Goal: Find contact information: Find contact information

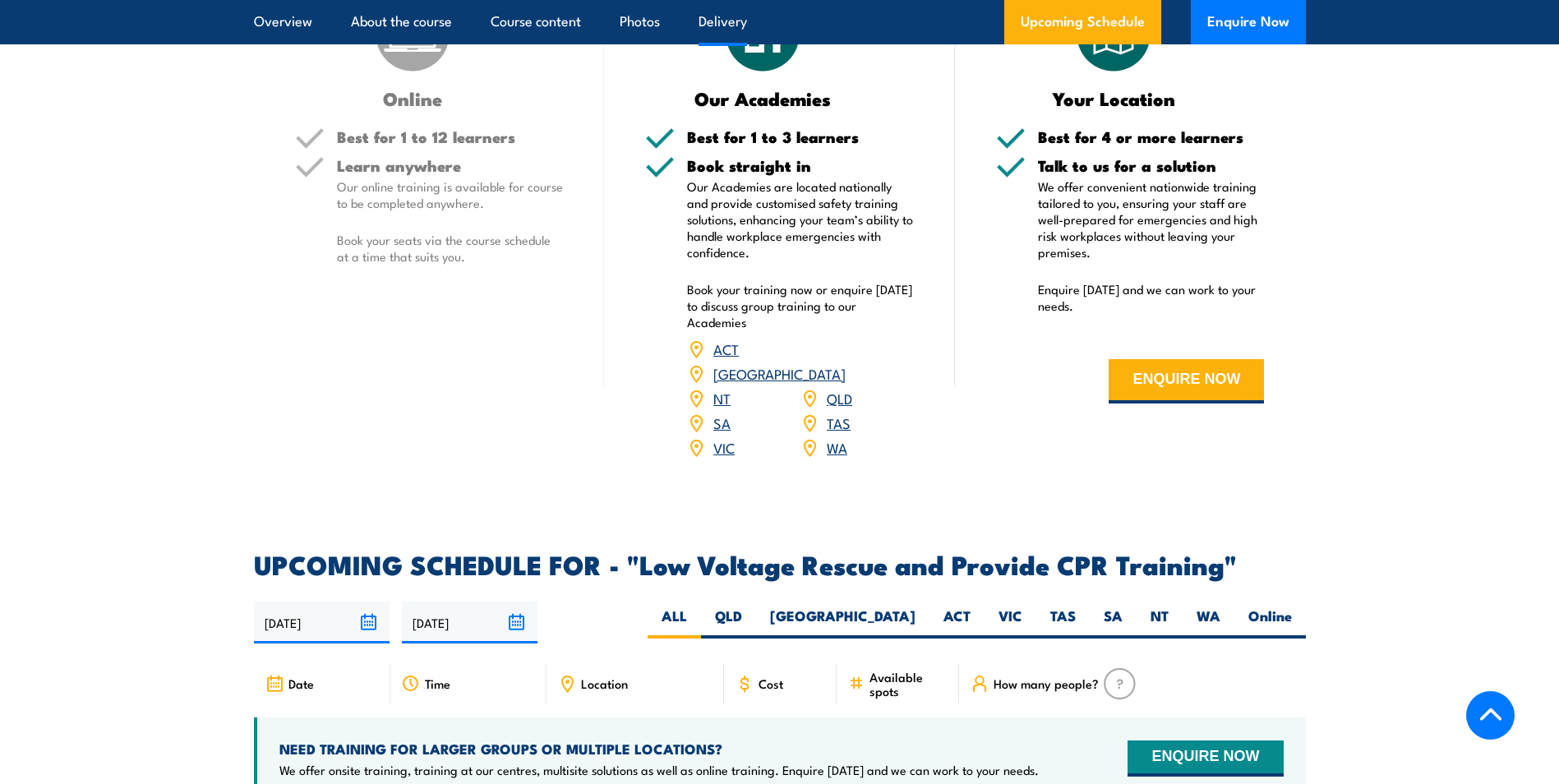
scroll to position [2383, 0]
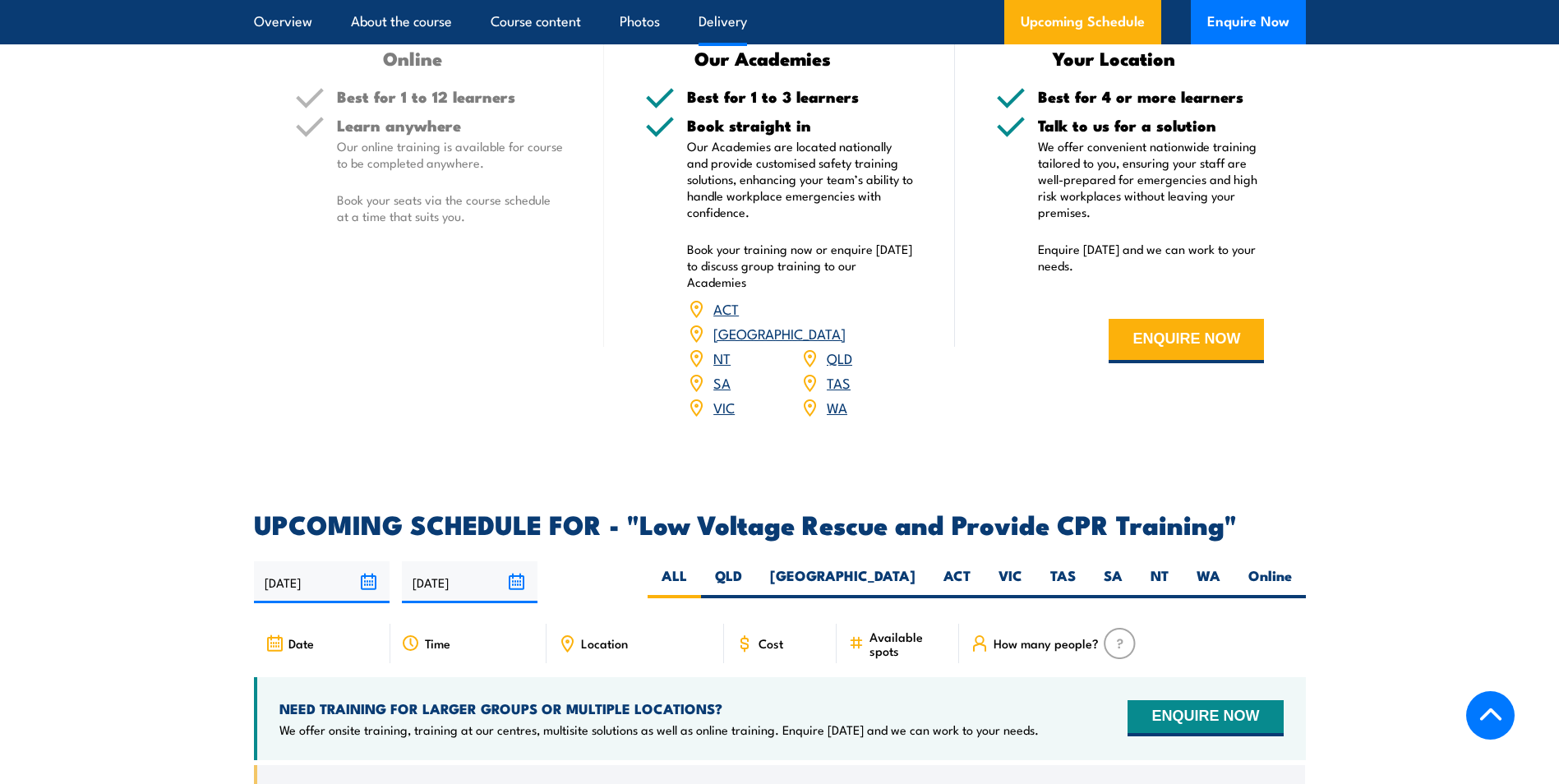
click at [723, 347] on link "NT" at bounding box center [722, 357] width 17 height 20
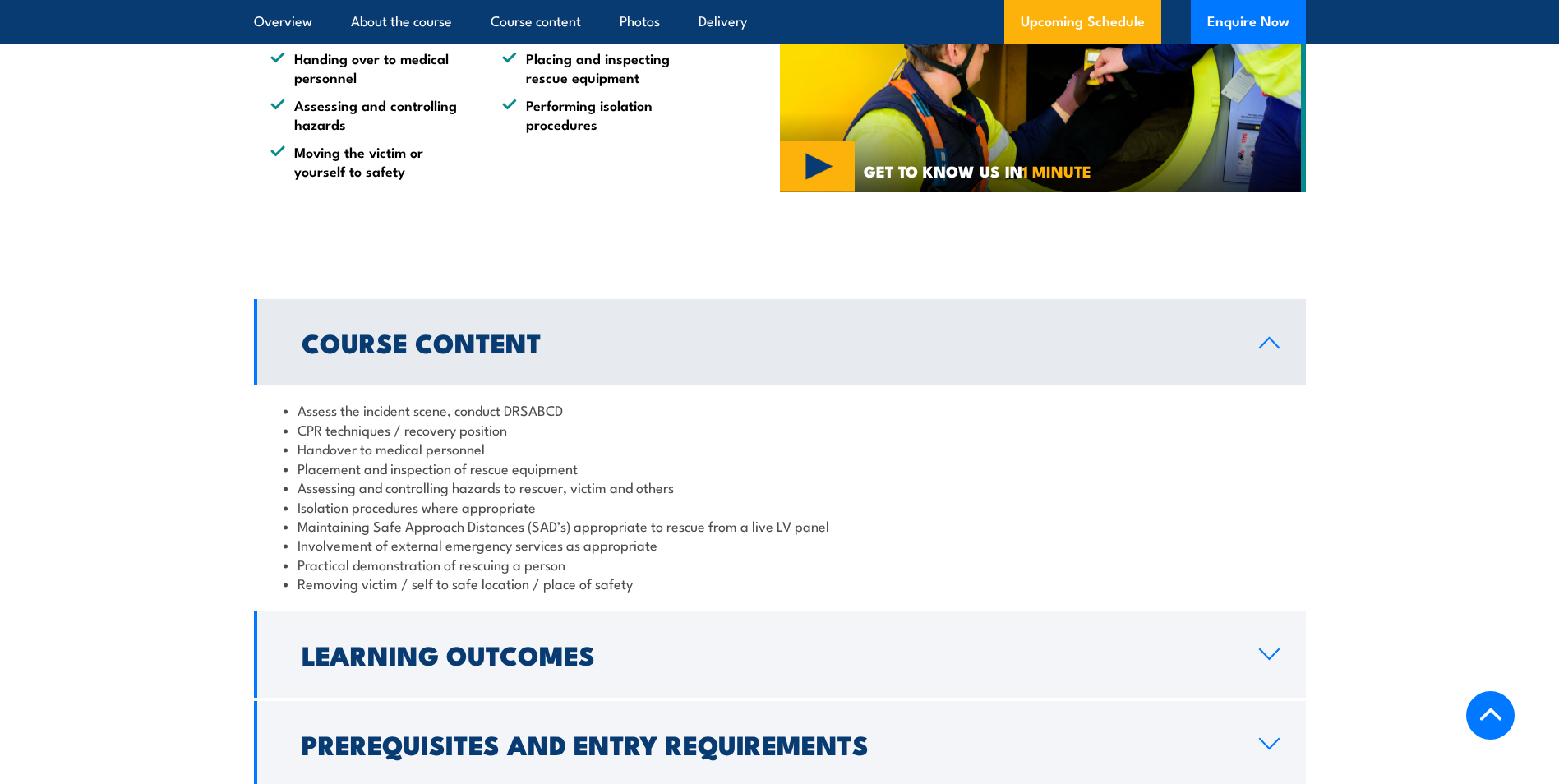
scroll to position [1561, 0]
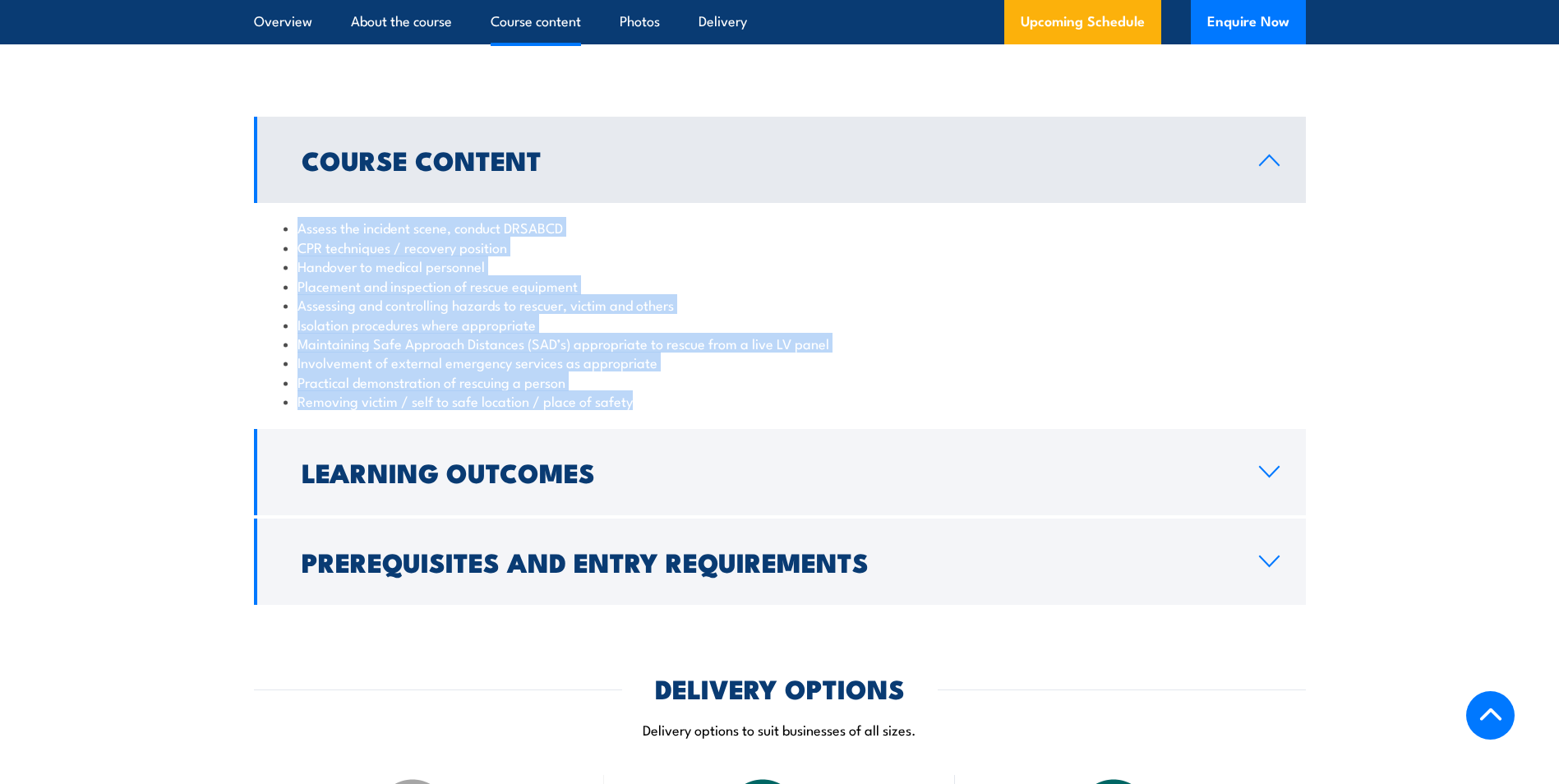
drag, startPoint x: 285, startPoint y: 205, endPoint x: 653, endPoint y: 380, distance: 407.5
click at [653, 380] on ul "Assess the incident scene, conduct DRSABCD CPR techniques / recovery position H…" at bounding box center [780, 314] width 993 height 193
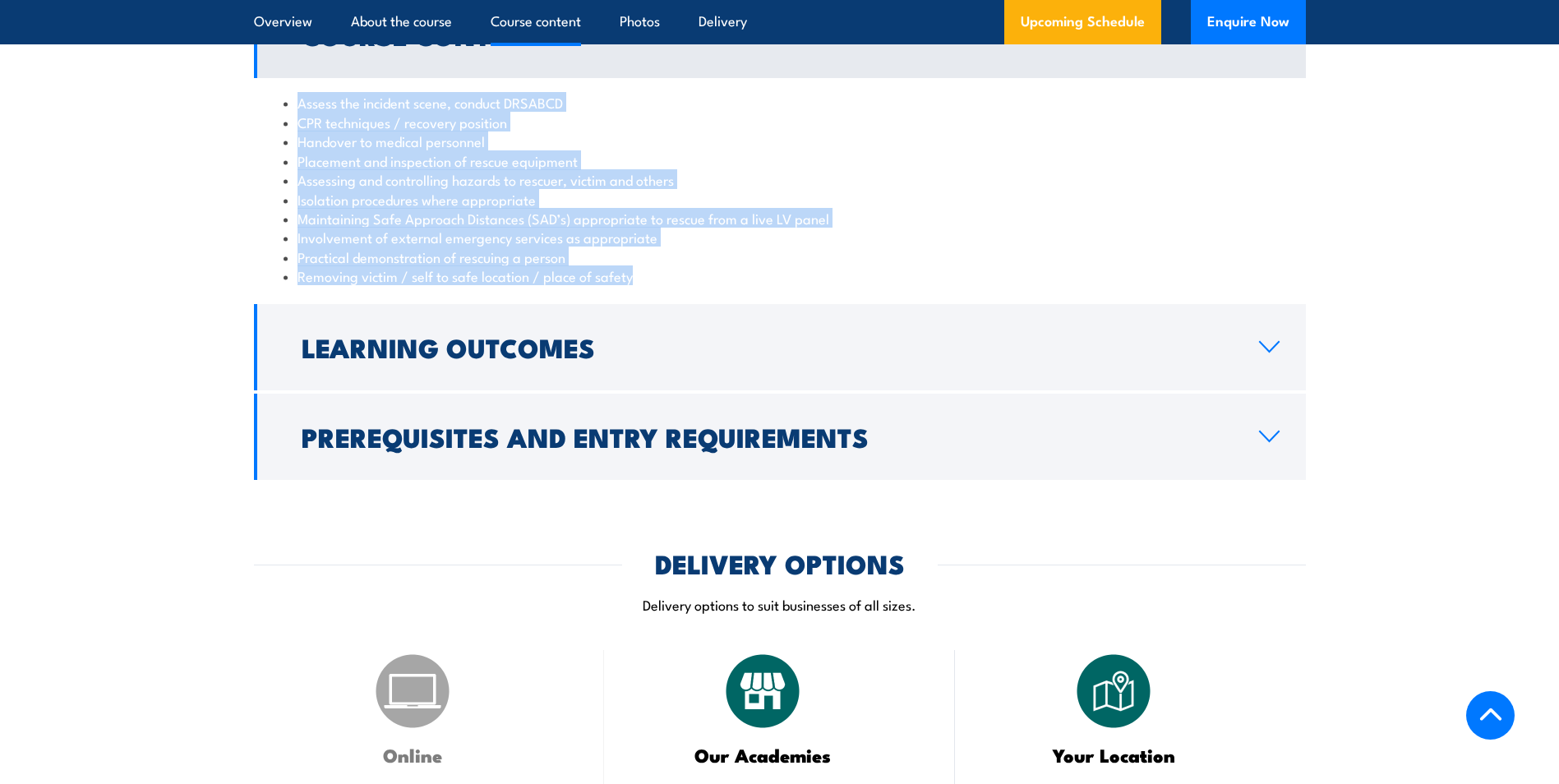
scroll to position [1725, 0]
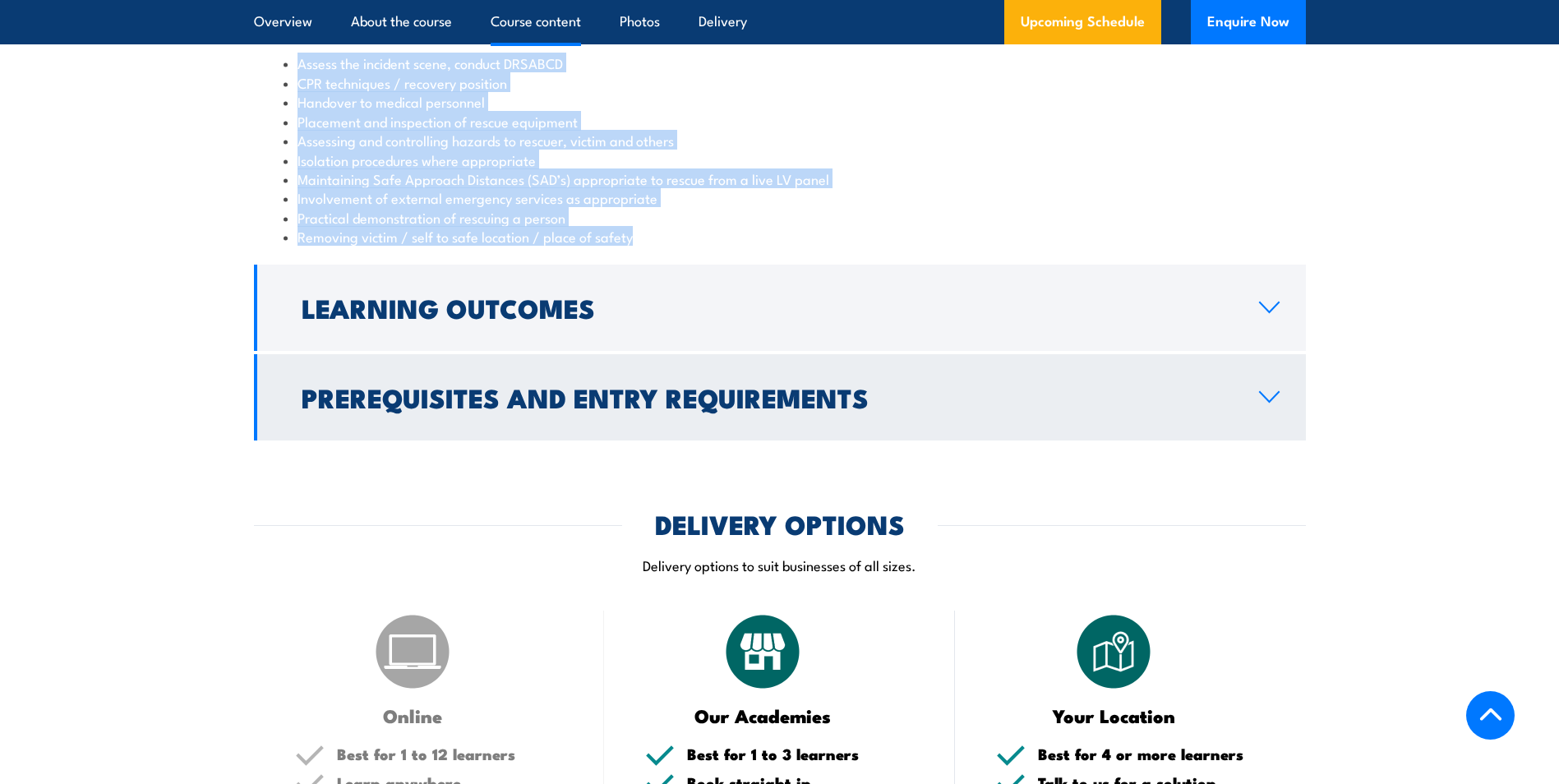
click at [1266, 392] on icon at bounding box center [1269, 396] width 19 height 9
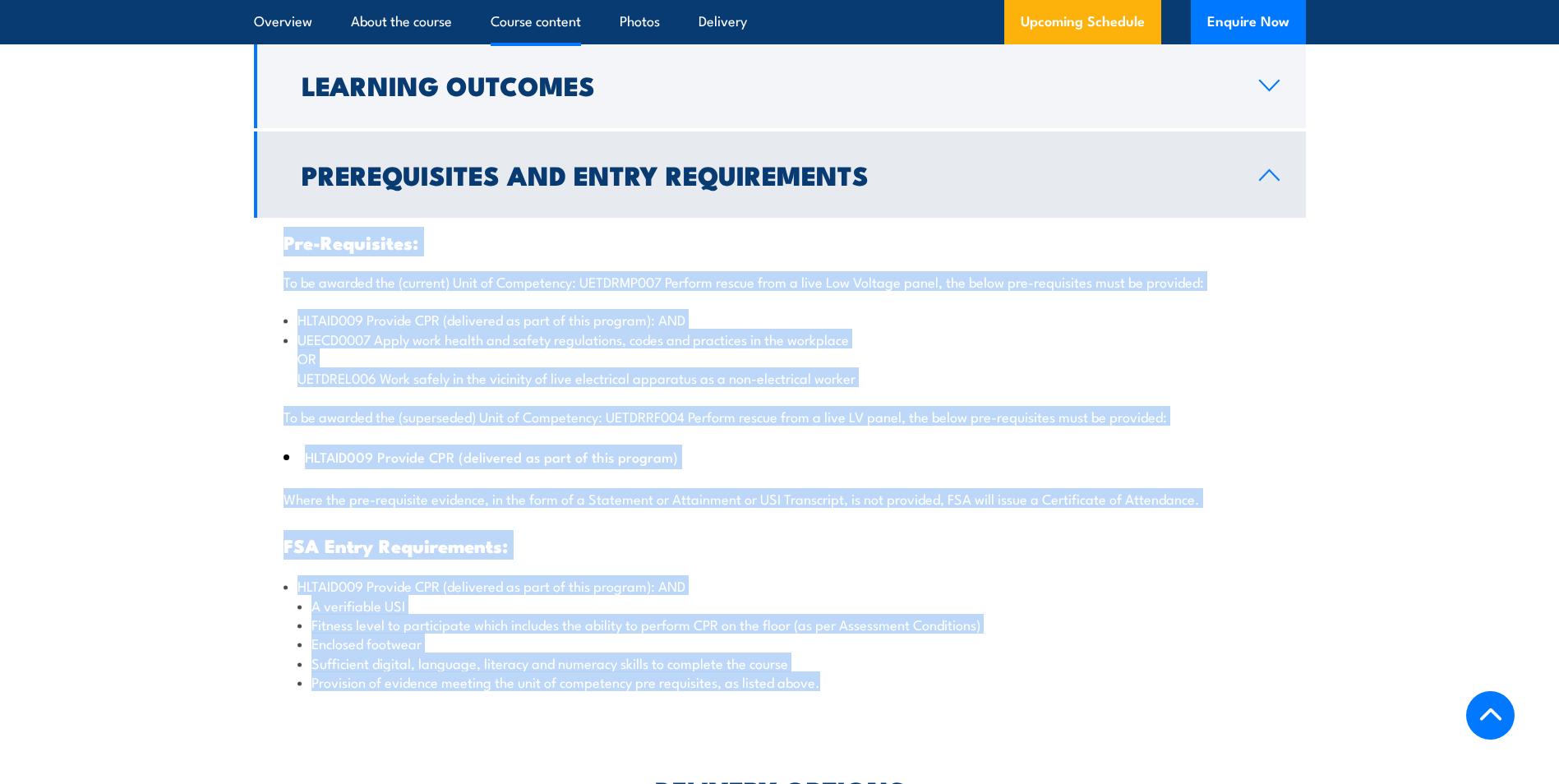
drag, startPoint x: 328, startPoint y: 331, endPoint x: 930, endPoint y: 676, distance: 693.9
click at [930, 676] on div "Pre-Requisites: To be awarded the (current) Unit of Competency: UETDRMP007 Perf…" at bounding box center [780, 462] width 1053 height 488
drag, startPoint x: 930, startPoint y: 676, endPoint x: 1040, endPoint y: 548, distance: 168.8
click at [1040, 548] on div "Pre-Requisites: To be awarded the (current) Unit of Competency: UETDRMP007 Perf…" at bounding box center [780, 462] width 1053 height 488
drag, startPoint x: 279, startPoint y: 217, endPoint x: 816, endPoint y: 656, distance: 693.6
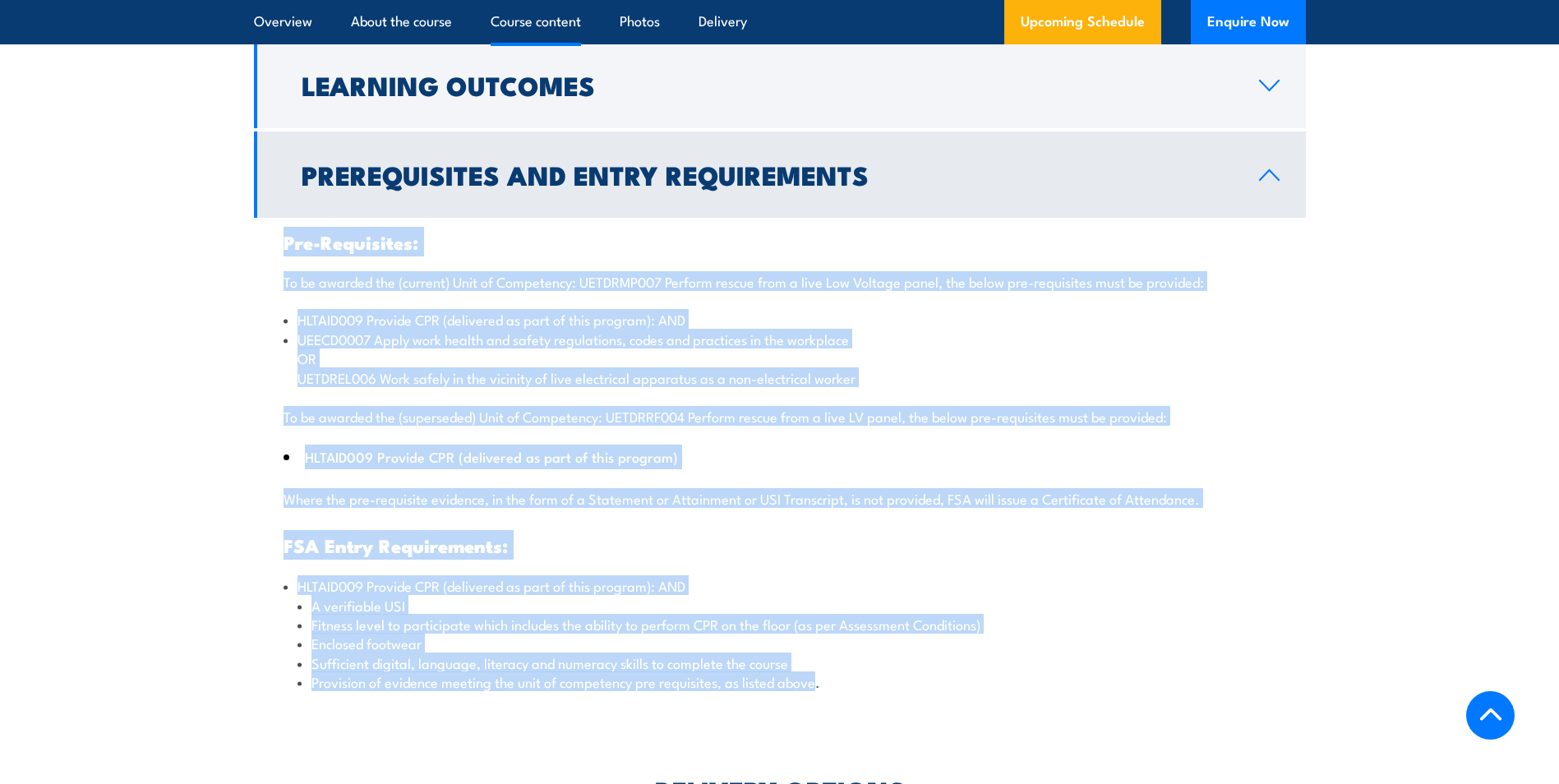
click at [816, 656] on div "Pre-Requisites: To be awarded the (current) Unit of Competency: UETDRMP007 Perf…" at bounding box center [780, 462] width 1053 height 488
copy div "Pre-Requisites: To be awarded the (current) Unit of Competency: UETDRMP007 Perf…"
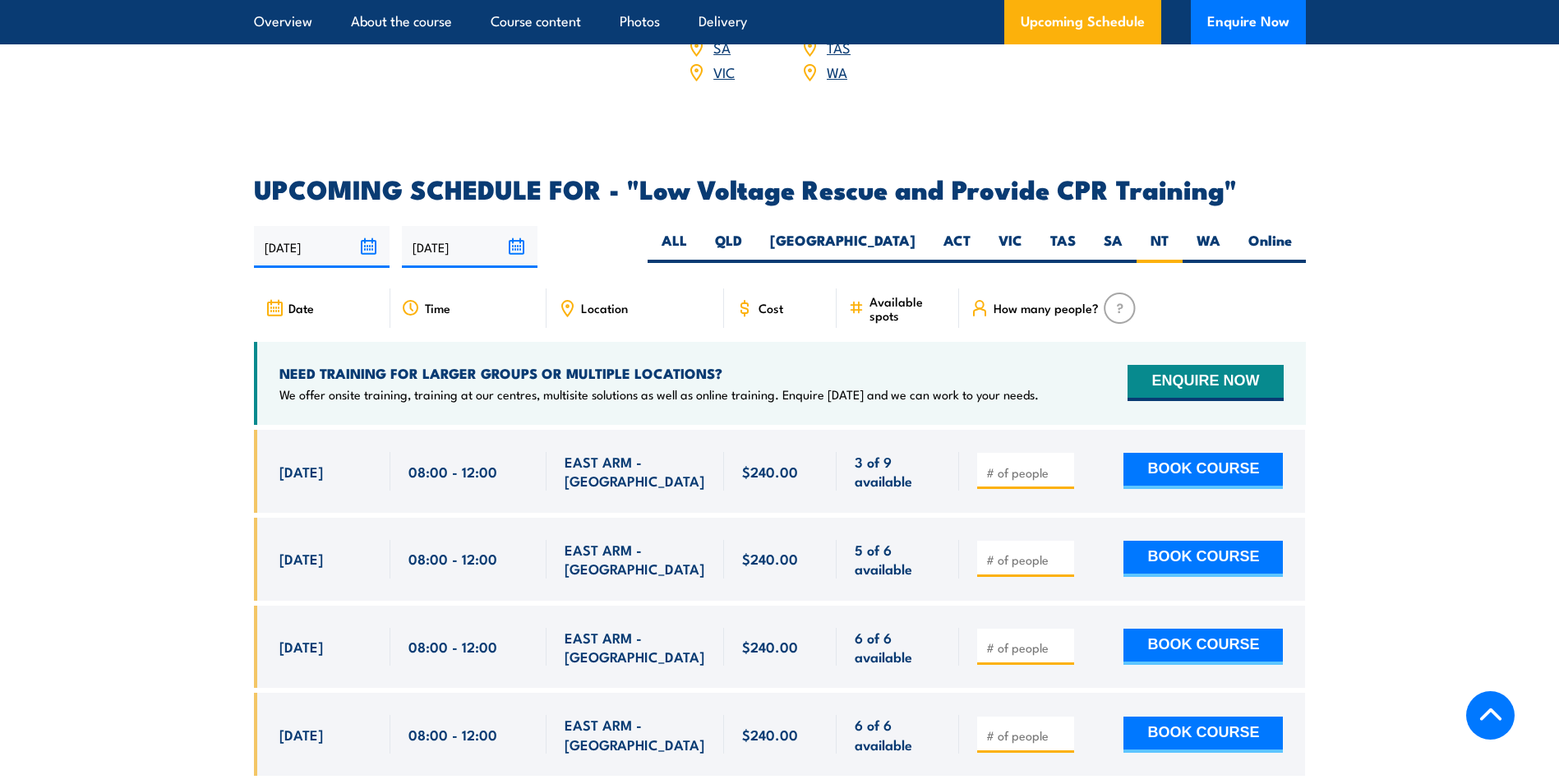
scroll to position [3041, 0]
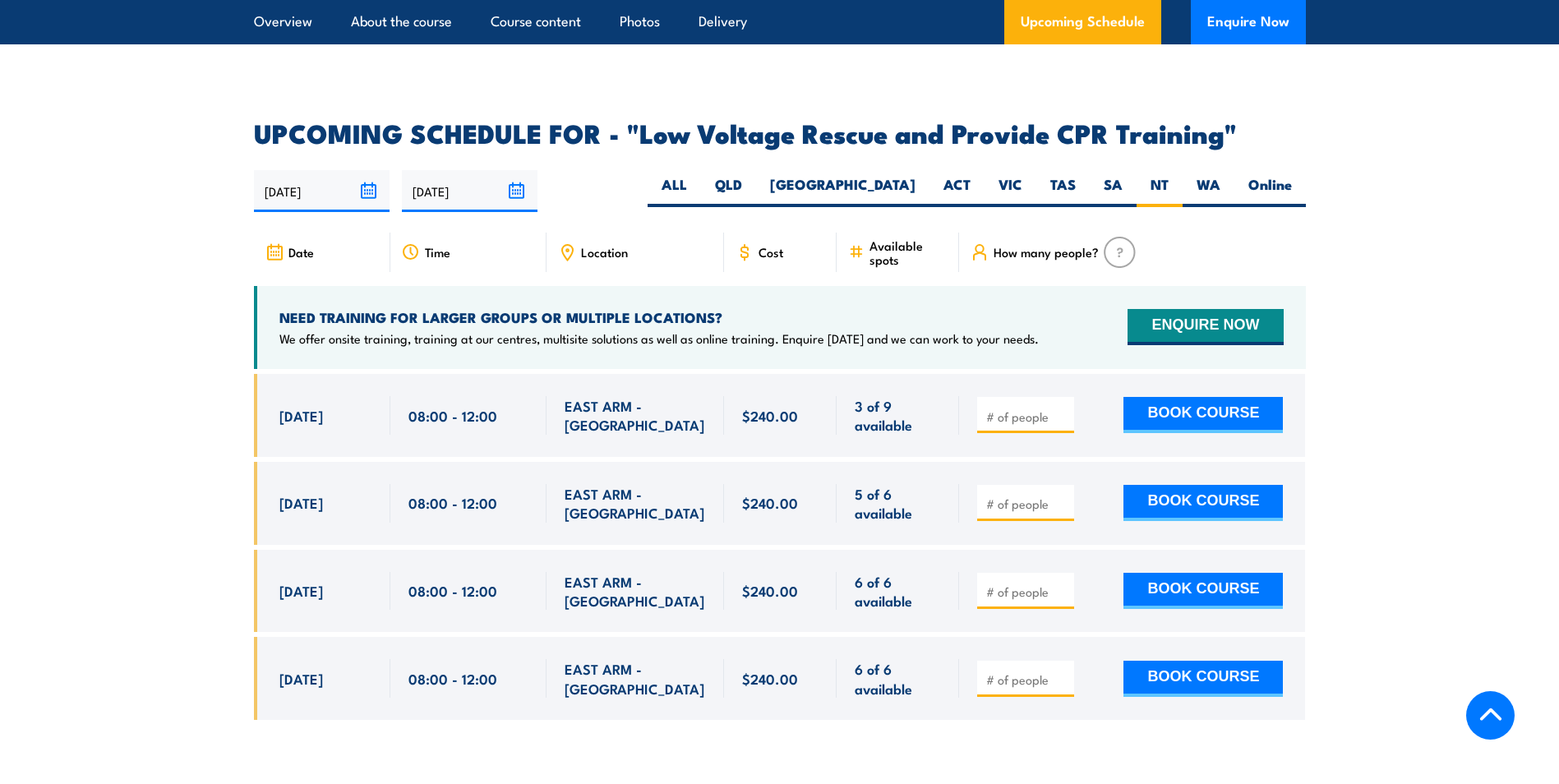
drag, startPoint x: 273, startPoint y: 364, endPoint x: 940, endPoint y: 393, distance: 667.6
click at [940, 393] on div "22 Aug, 2025, 08:00 - 08:00" at bounding box center [780, 415] width 1053 height 83
copy div "22 Aug, 2025 08:00 - 12:00 EAST ARM - NT 3 of 9 available $240.00 $240.00 3 of …"
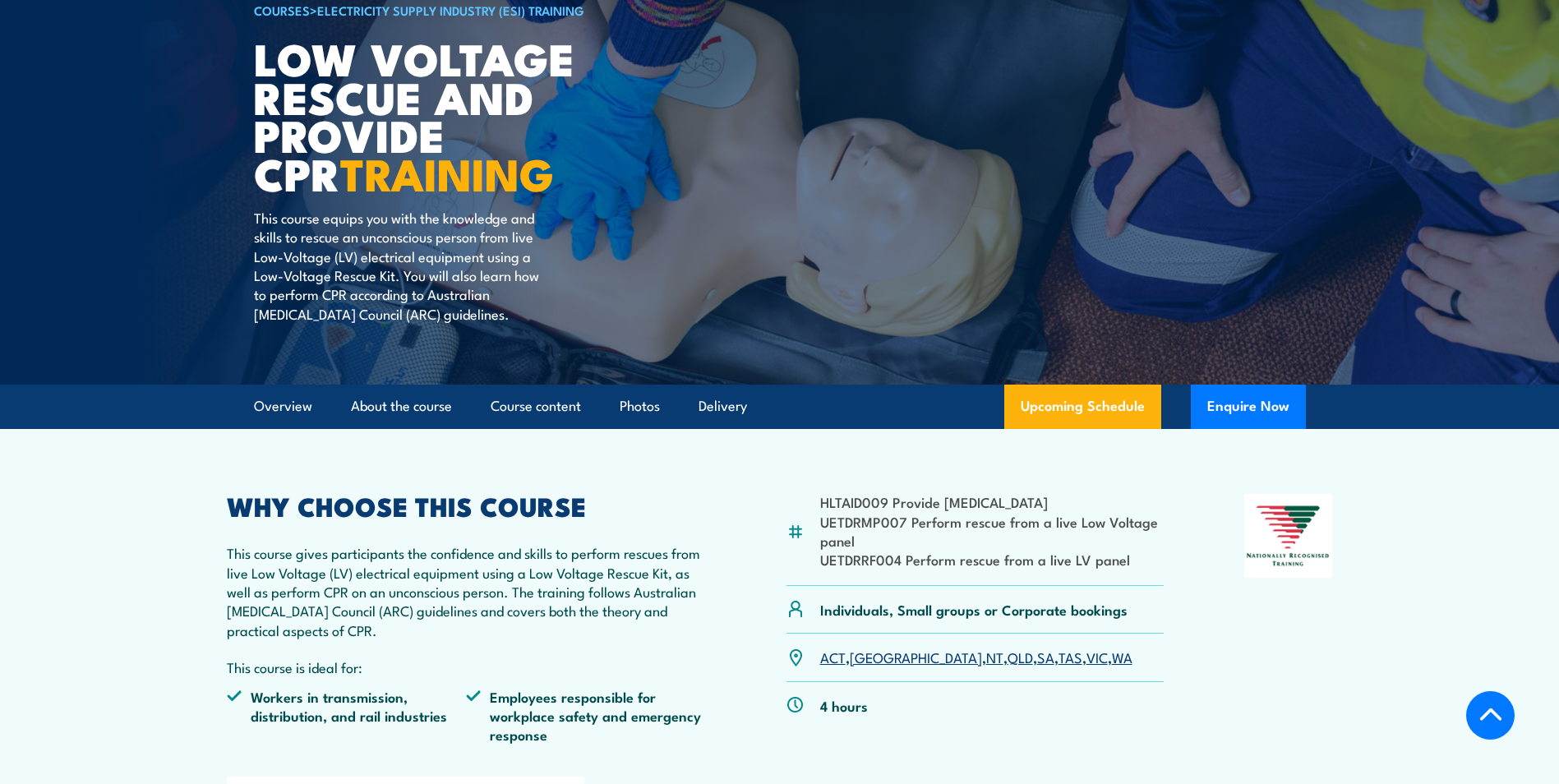
scroll to position [0, 0]
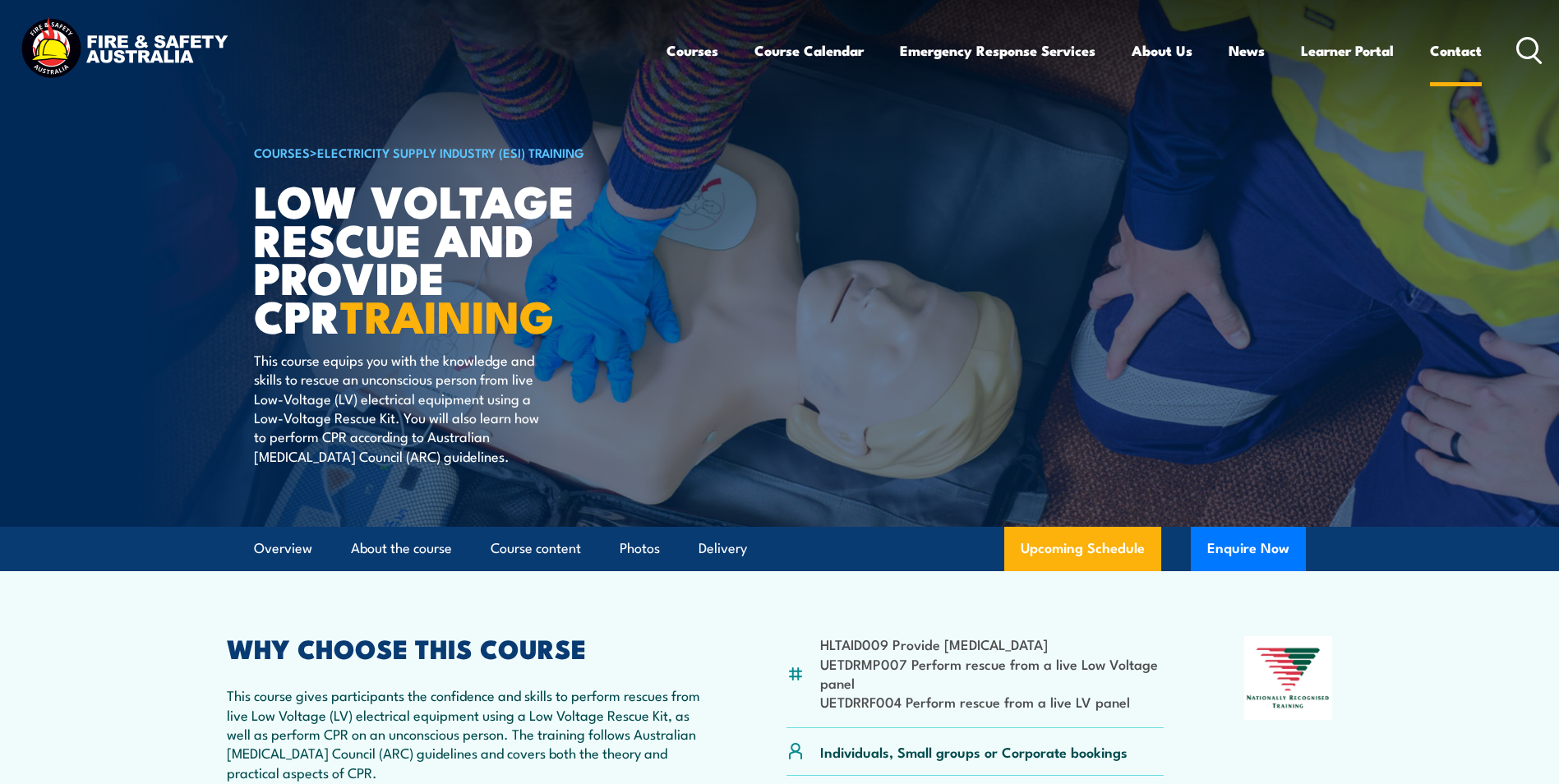
click at [1458, 59] on link "Contact" at bounding box center [1456, 50] width 52 height 44
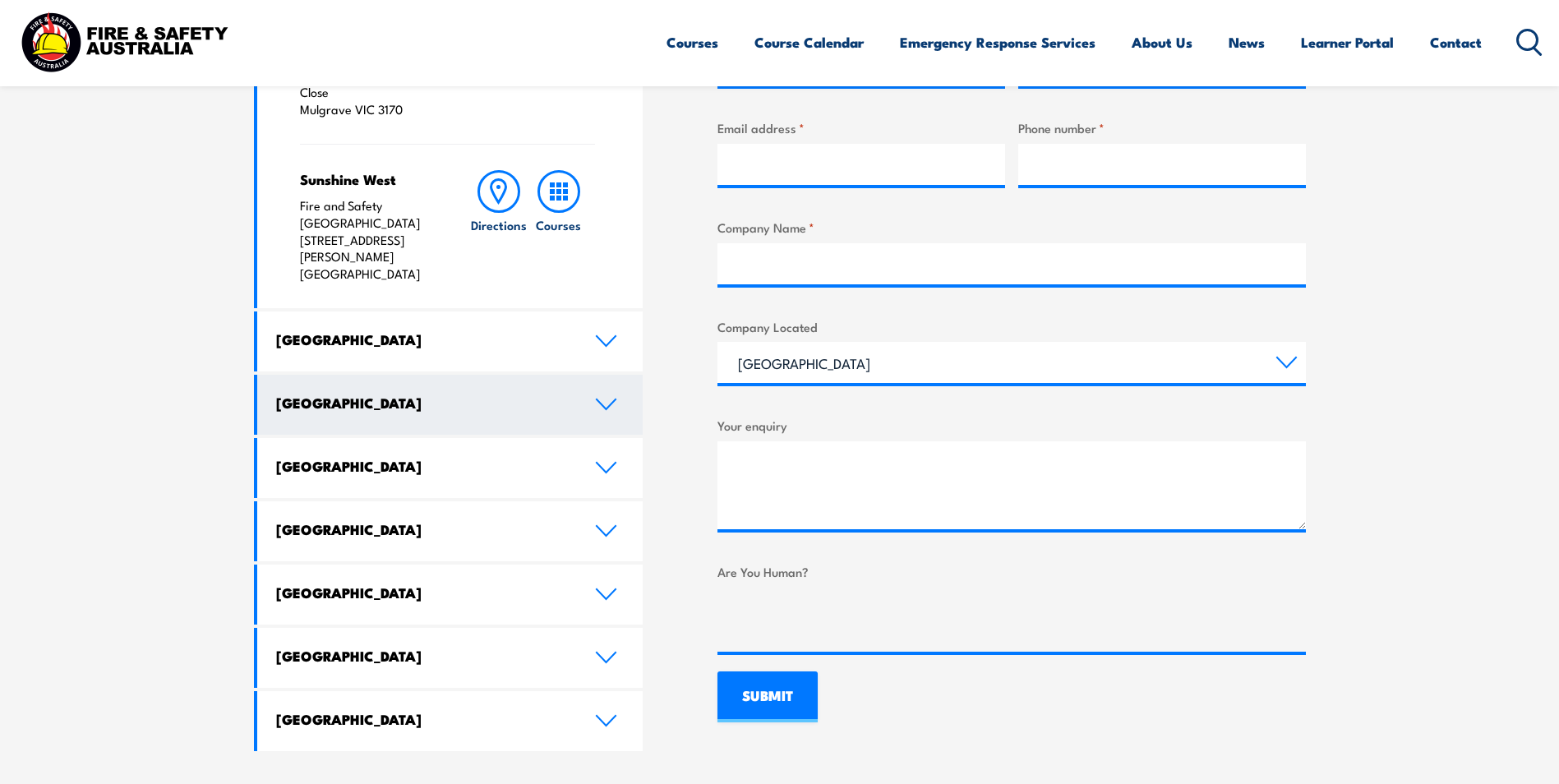
scroll to position [739, 0]
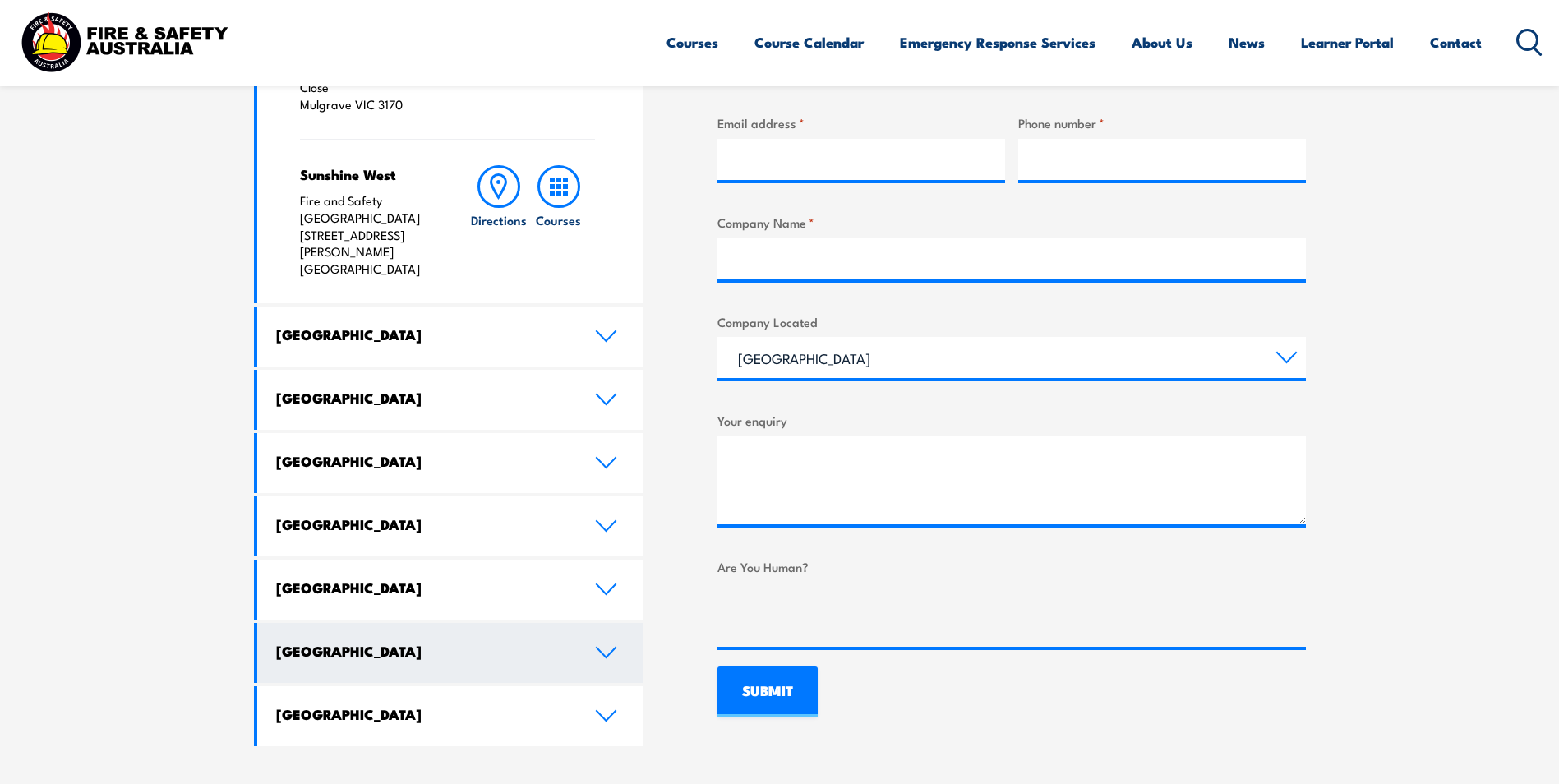
click at [609, 647] on icon at bounding box center [606, 652] width 19 height 9
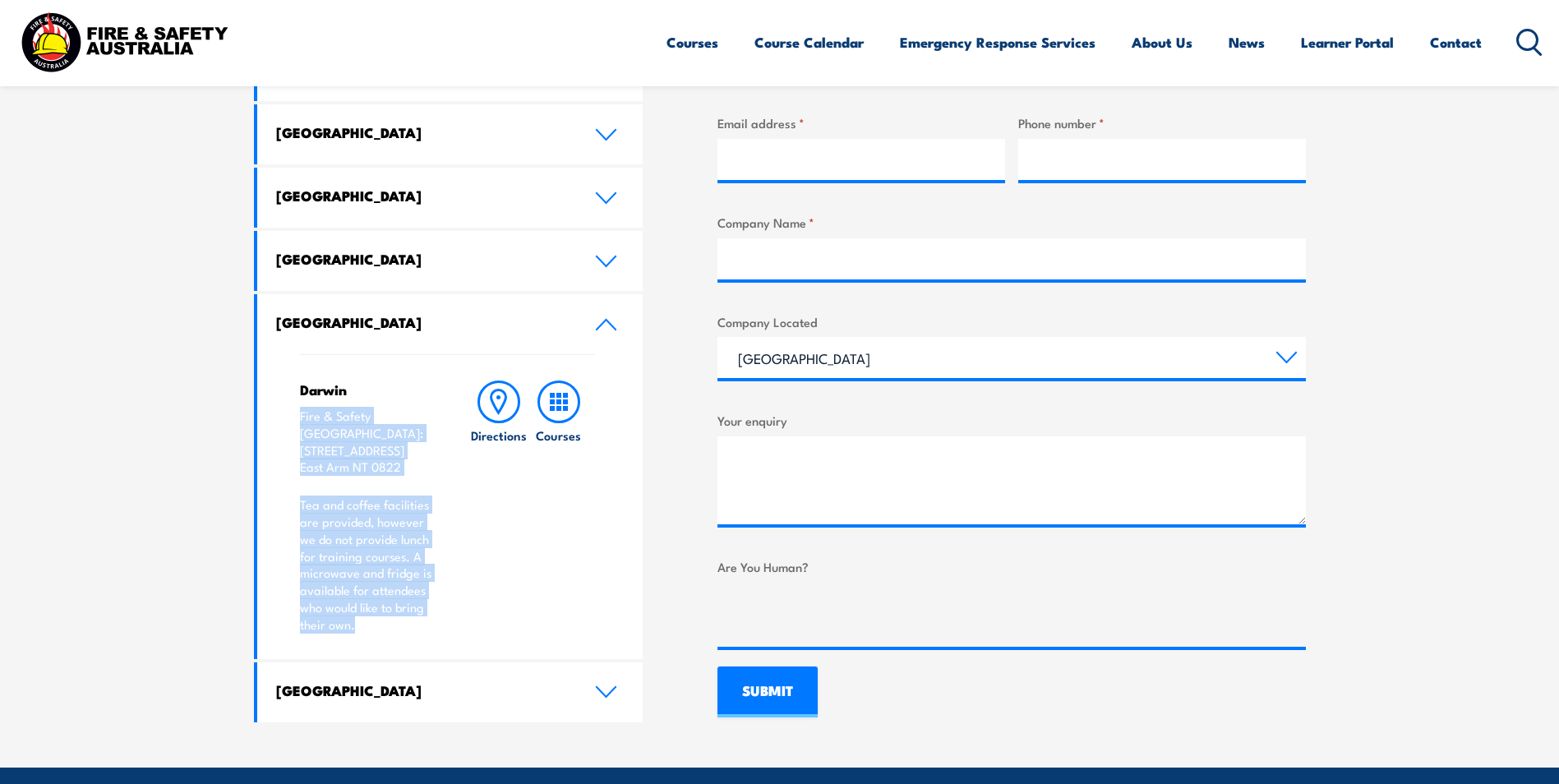
drag, startPoint x: 295, startPoint y: 415, endPoint x: 436, endPoint y: 609, distance: 239.8
click at [436, 609] on div "Darwin Fire & Safety [GEOGRAPHIC_DATA]: [STREET_ADDRESS] Tea and coffee facilit…" at bounding box center [450, 506] width 386 height 305
copy div "Fire & Safety [GEOGRAPHIC_DATA]: [STREET_ADDRESS] Tea and coffee facilities are…"
